Goal: Information Seeking & Learning: Check status

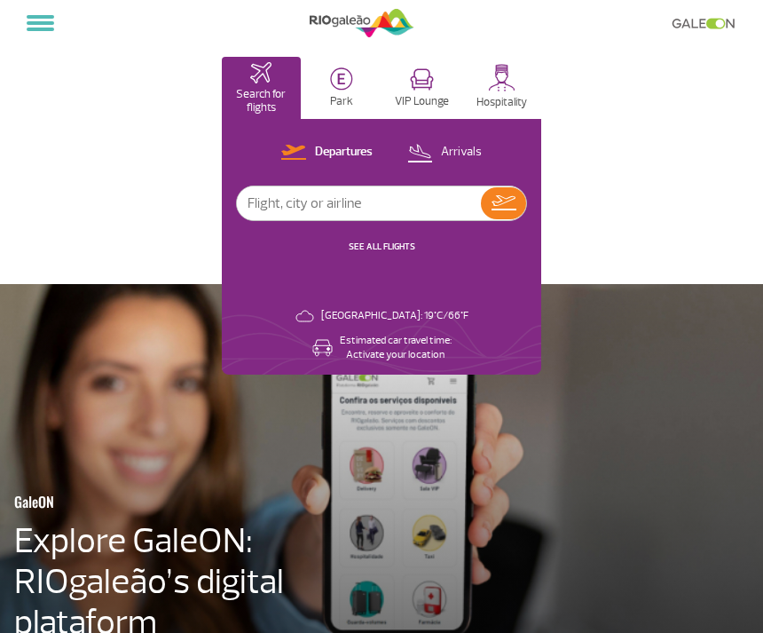
select select "en"
click at [430, 210] on input "text" at bounding box center [359, 203] width 244 height 34
click at [472, 144] on p "Arrivals" at bounding box center [461, 152] width 41 height 17
click at [349, 208] on input "f" at bounding box center [359, 203] width 244 height 34
type input "[GEOGRAPHIC_DATA]"
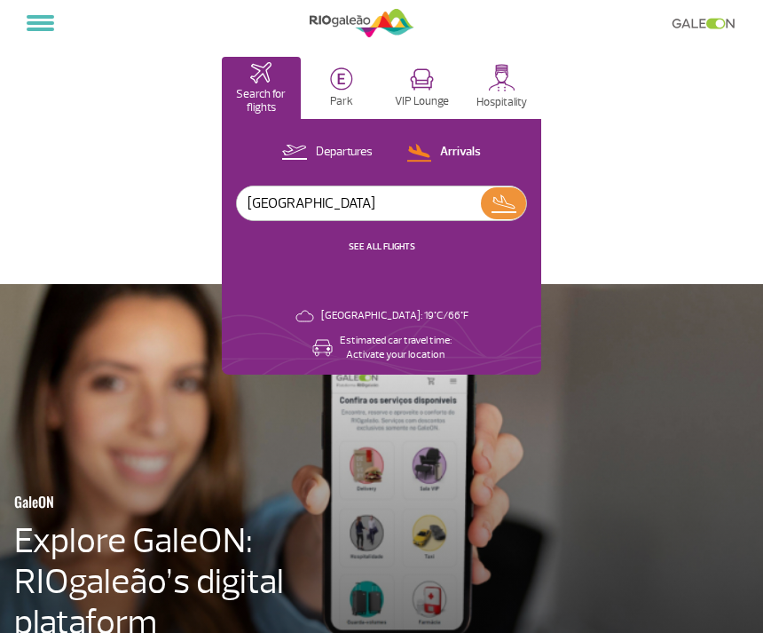
click at [506, 207] on img at bounding box center [504, 203] width 26 height 25
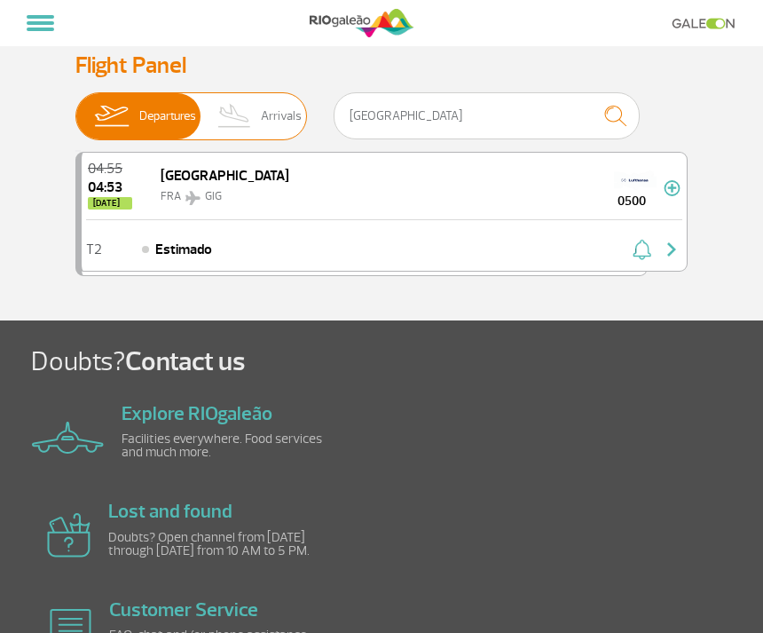
click at [260, 121] on img at bounding box center [234, 116] width 52 height 46
click at [75, 107] on input "Departures Arrivals" at bounding box center [75, 107] width 0 height 0
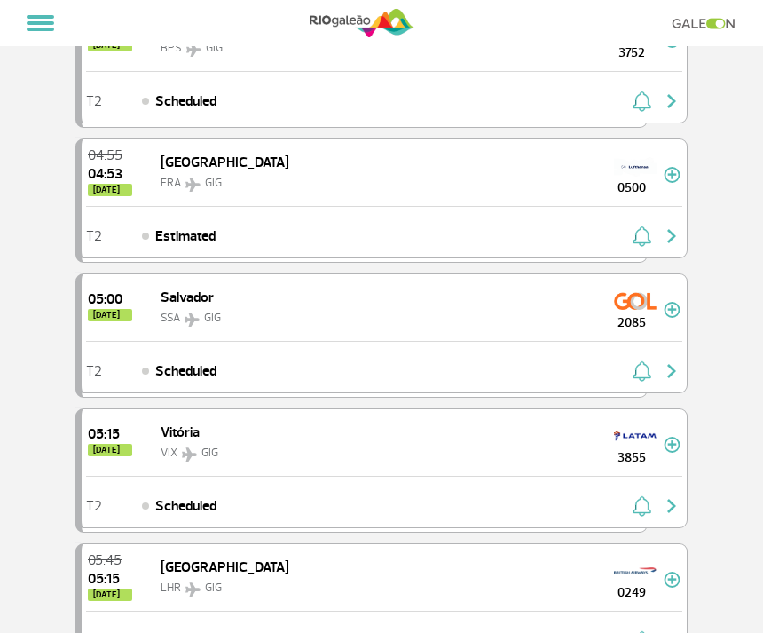
scroll to position [410, 0]
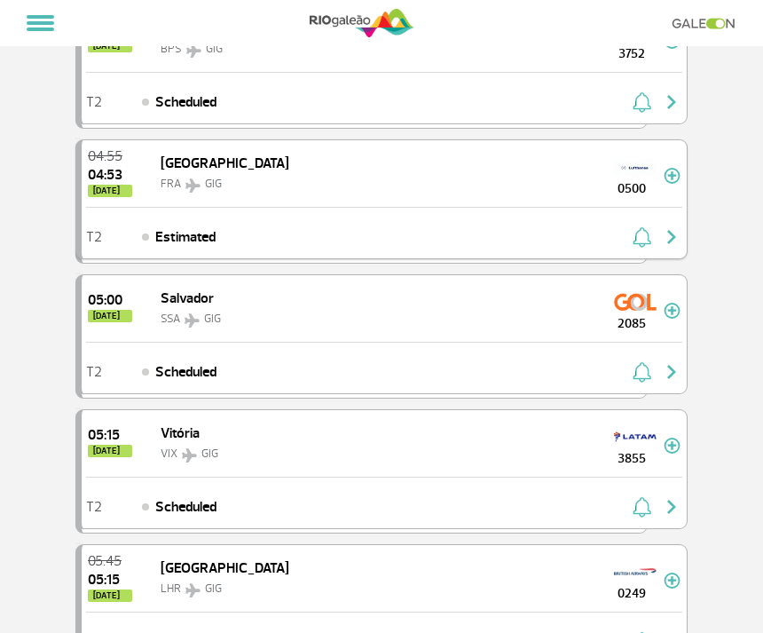
click at [564, 185] on div "04:55 04:53 [DATE] [GEOGRAPHIC_DATA] FRA GIG 0500" at bounding box center [384, 173] width 605 height 67
click at [670, 241] on img "button" at bounding box center [671, 236] width 21 height 21
